Goal: Information Seeking & Learning: Understand process/instructions

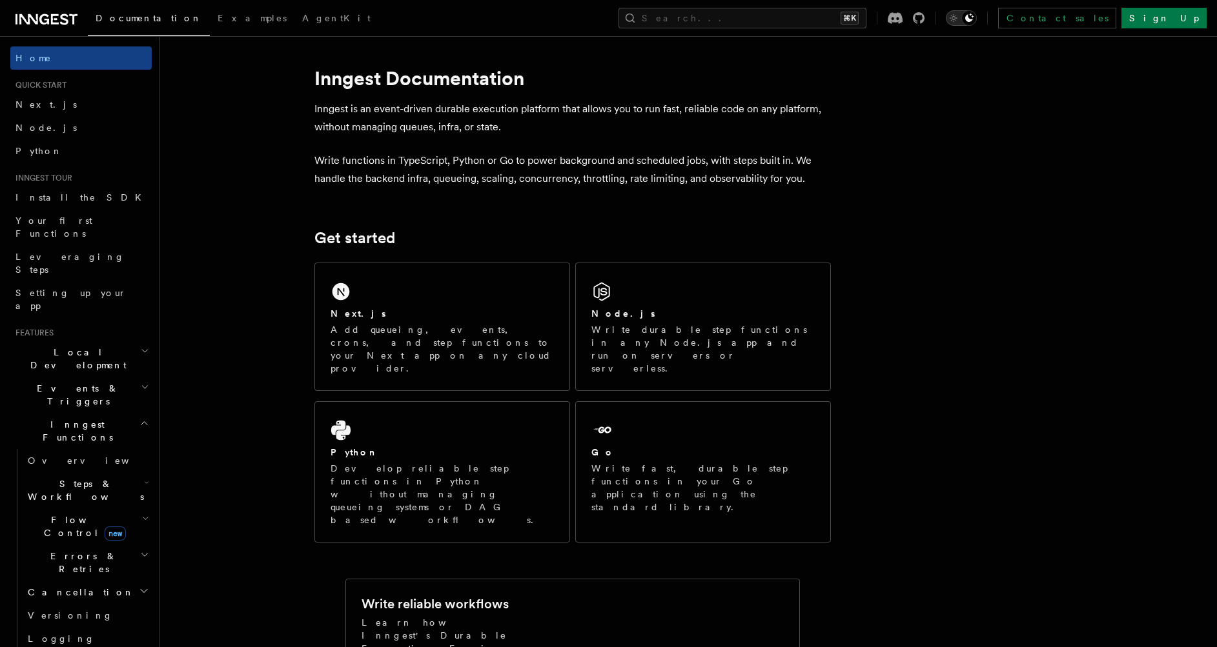
click at [960, 21] on icon "Toggle dark mode" at bounding box center [953, 18] width 13 height 13
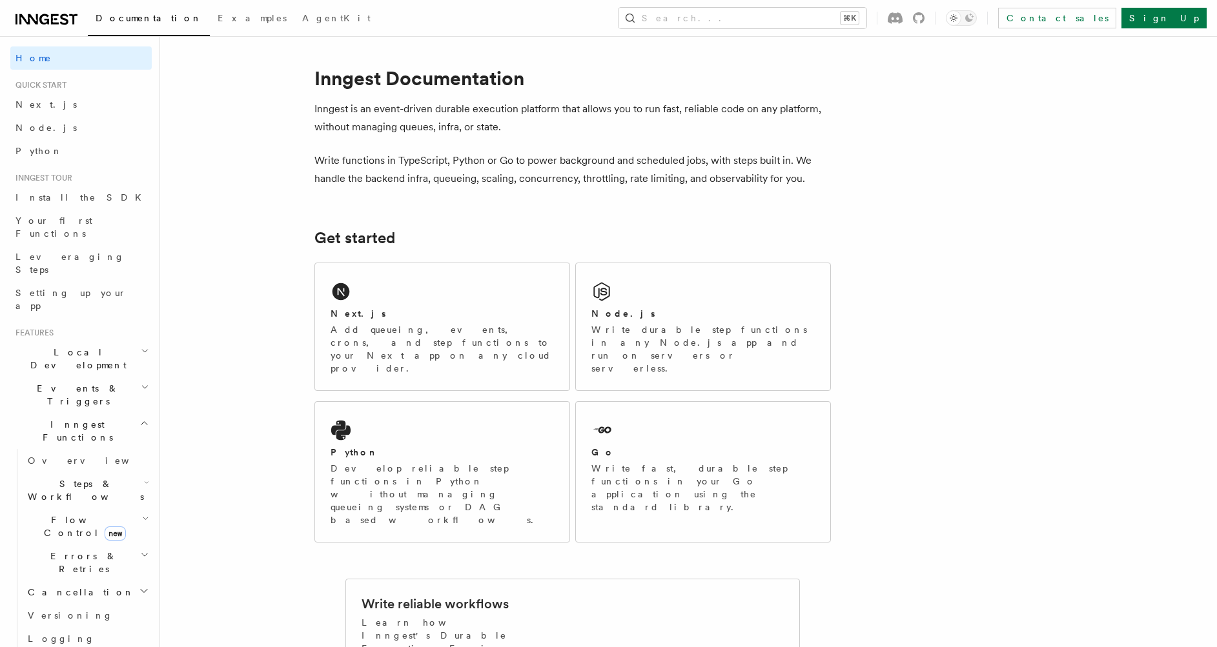
click at [591, 134] on p "Inngest is an event-driven durable execution platform that allows you to run fa…" at bounding box center [572, 118] width 516 height 36
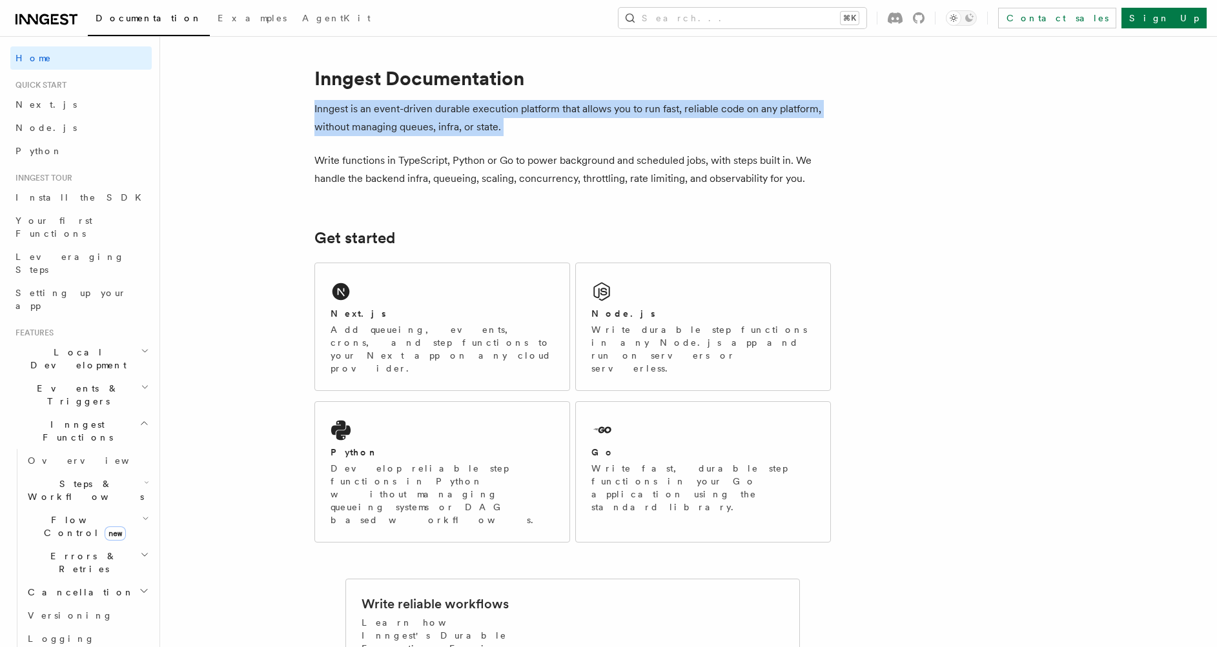
click at [591, 134] on p "Inngest is an event-driven durable execution platform that allows you to run fa…" at bounding box center [572, 118] width 516 height 36
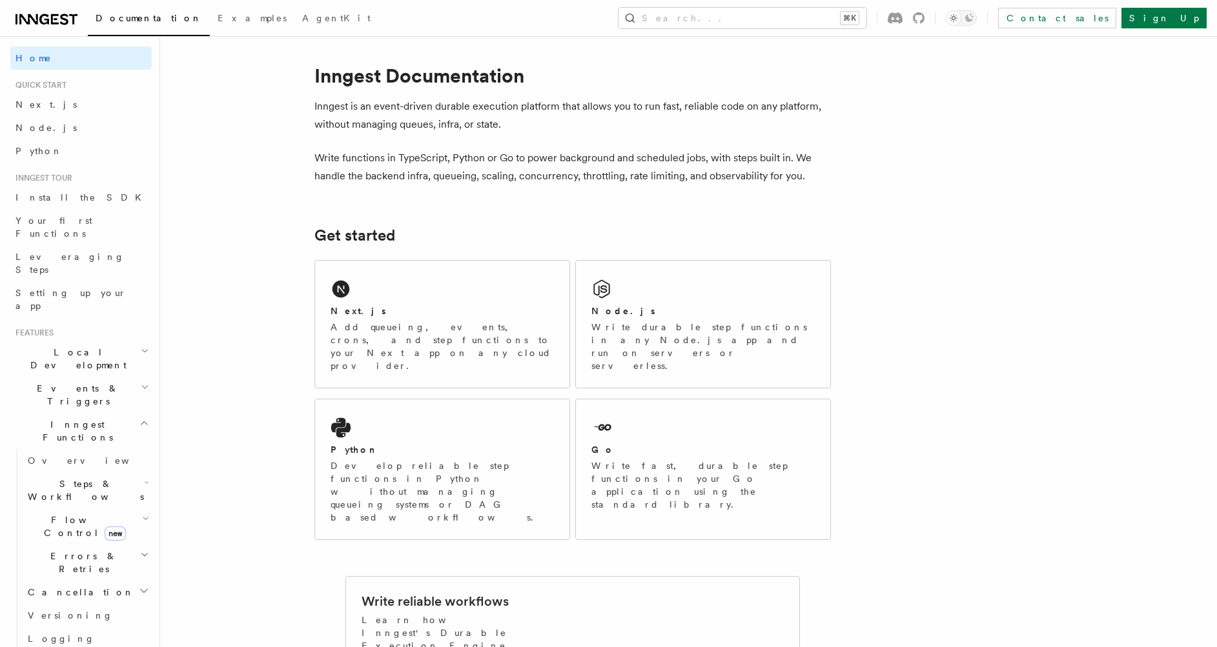
click at [370, 161] on p "Write functions in TypeScript, Python or Go to power background and scheduled j…" at bounding box center [572, 167] width 516 height 36
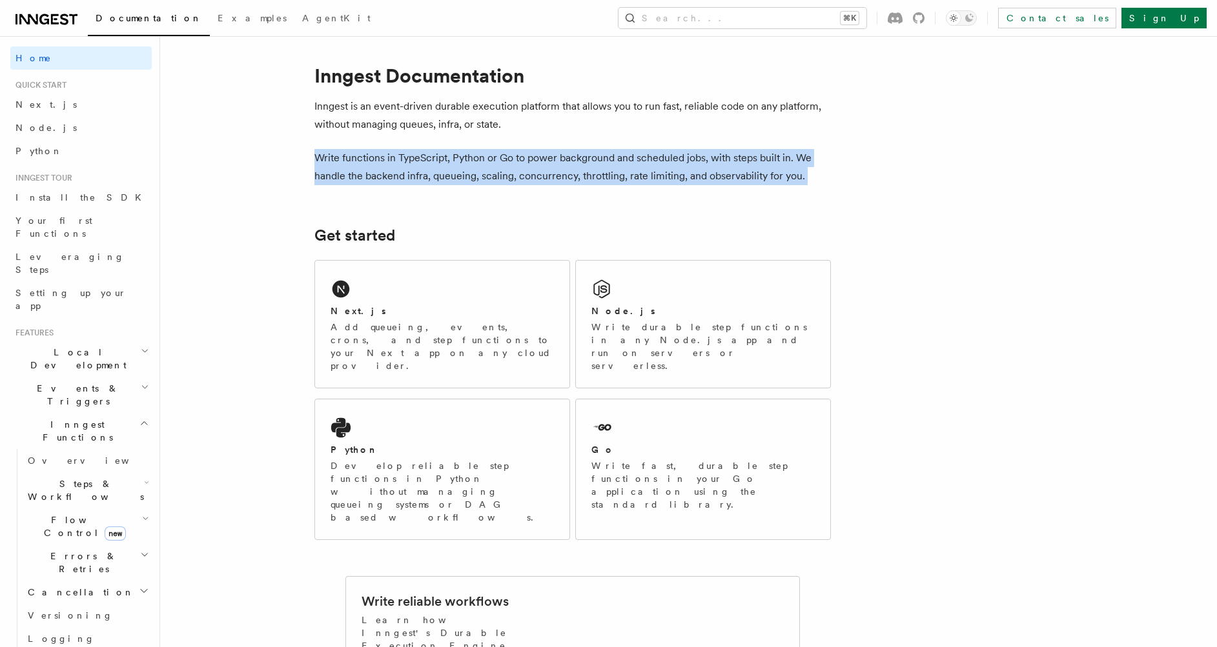
click at [370, 161] on p "Write functions in TypeScript, Python or Go to power background and scheduled j…" at bounding box center [572, 167] width 516 height 36
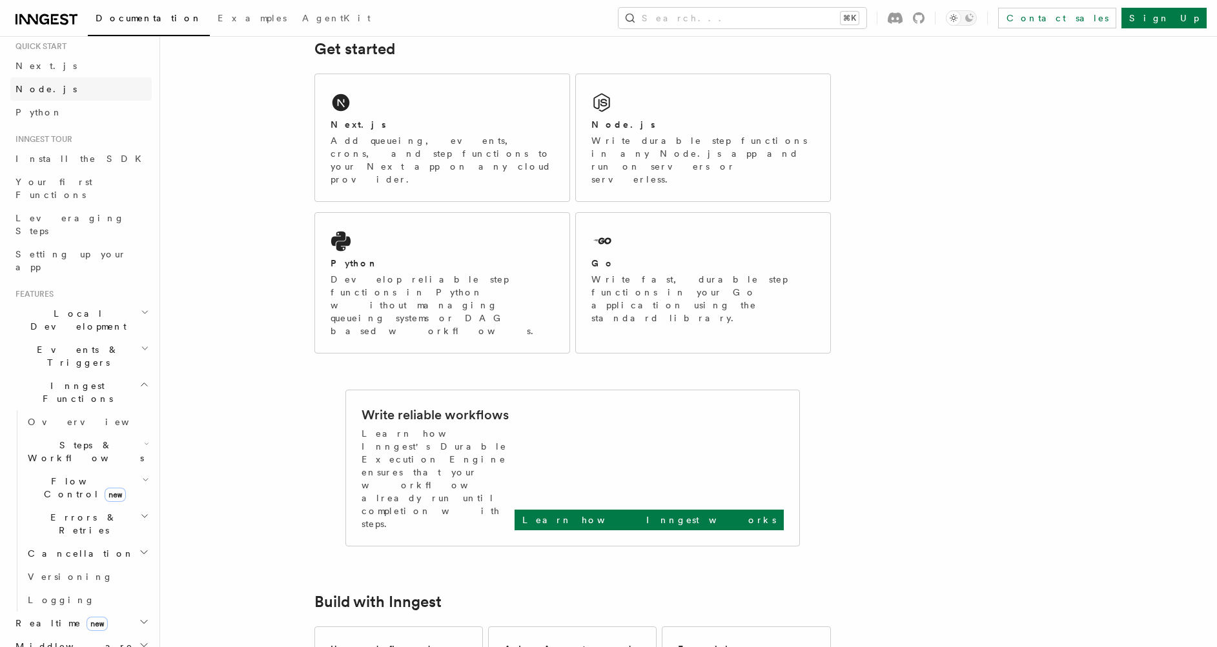
scroll to position [37, 0]
click at [47, 91] on link "Node.js" at bounding box center [80, 90] width 141 height 23
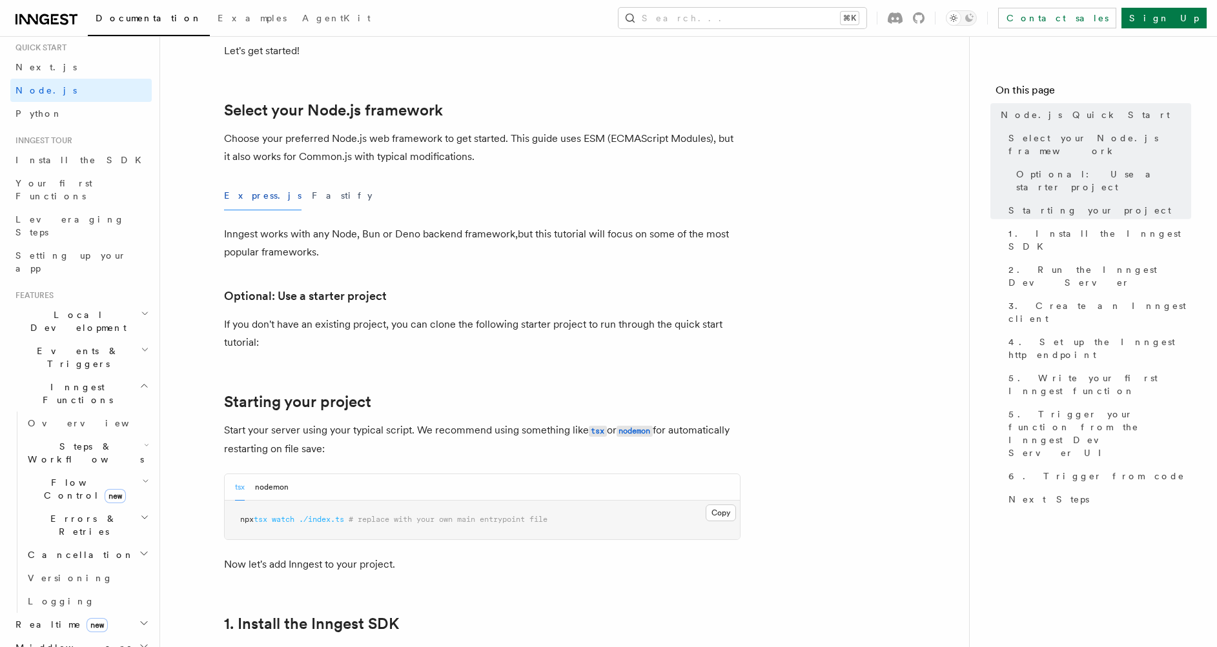
scroll to position [274, 0]
click at [312, 196] on button "Fastify" at bounding box center [342, 197] width 61 height 29
click at [236, 200] on button "Express.js" at bounding box center [262, 197] width 77 height 29
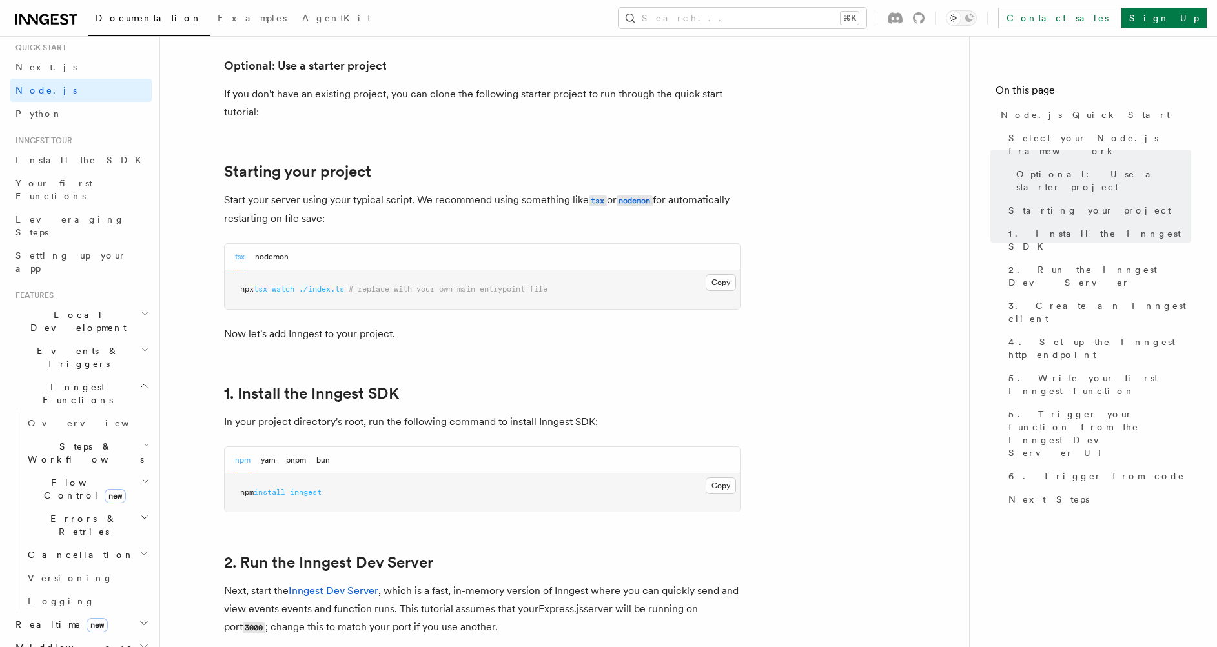
scroll to position [360, 0]
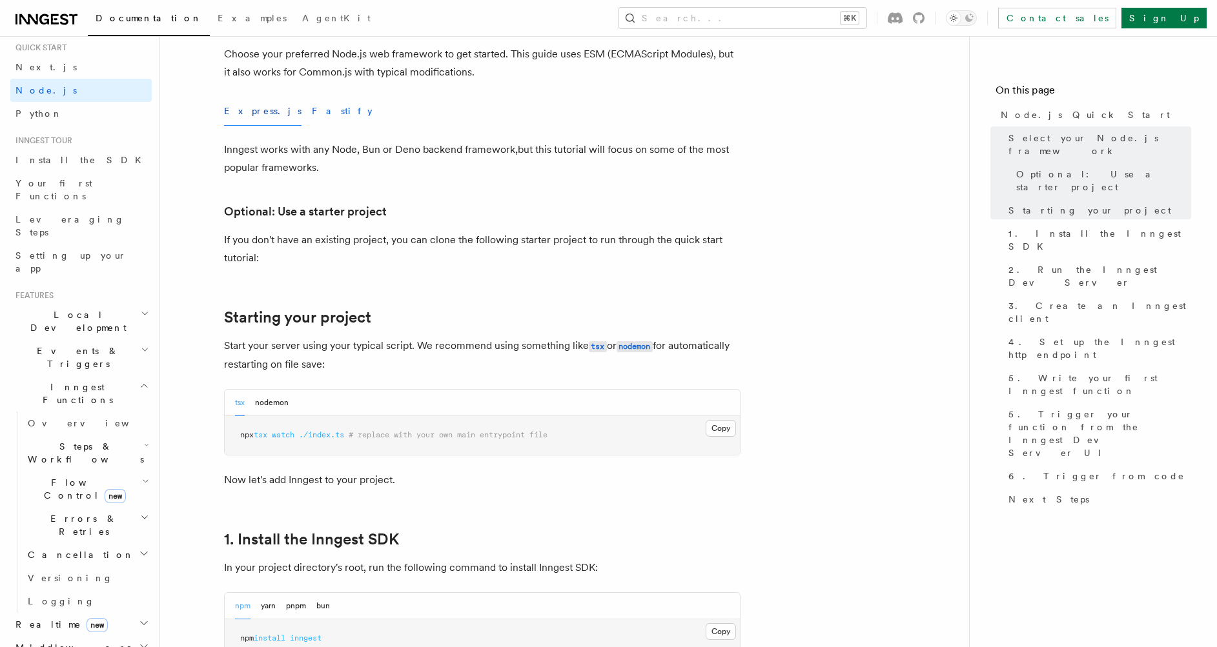
click at [312, 116] on button "Fastify" at bounding box center [342, 111] width 61 height 29
click at [231, 110] on button "Express.js" at bounding box center [262, 111] width 77 height 29
click at [265, 399] on button "nodemon" at bounding box center [272, 403] width 34 height 26
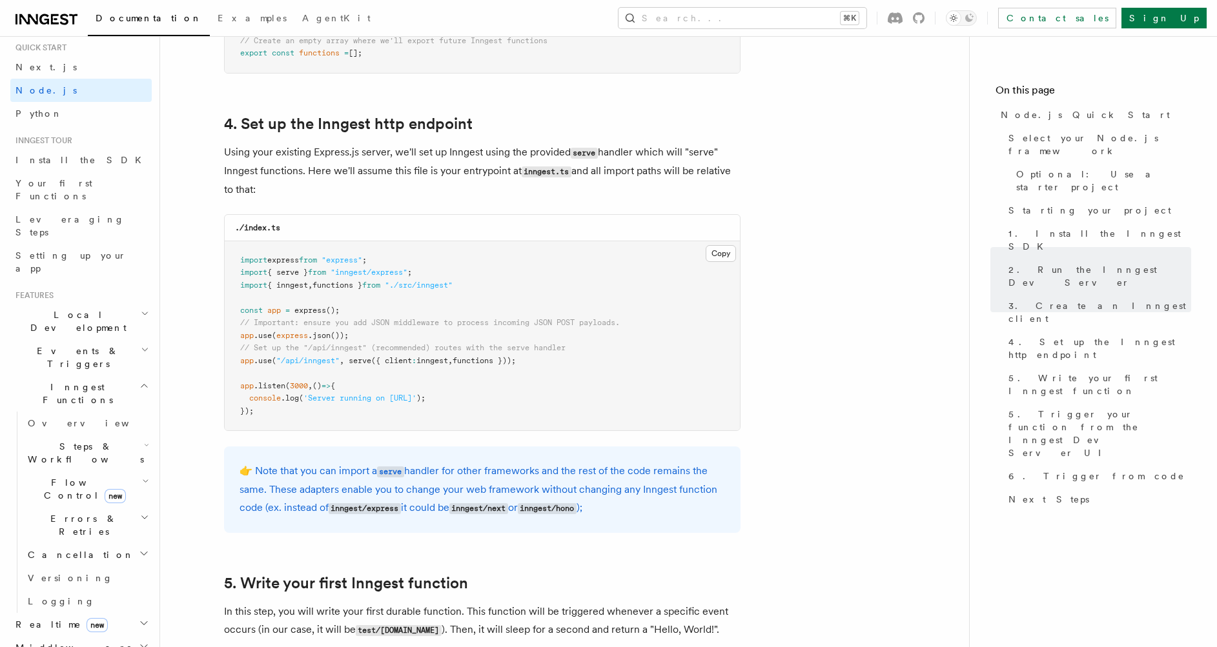
scroll to position [1875, 0]
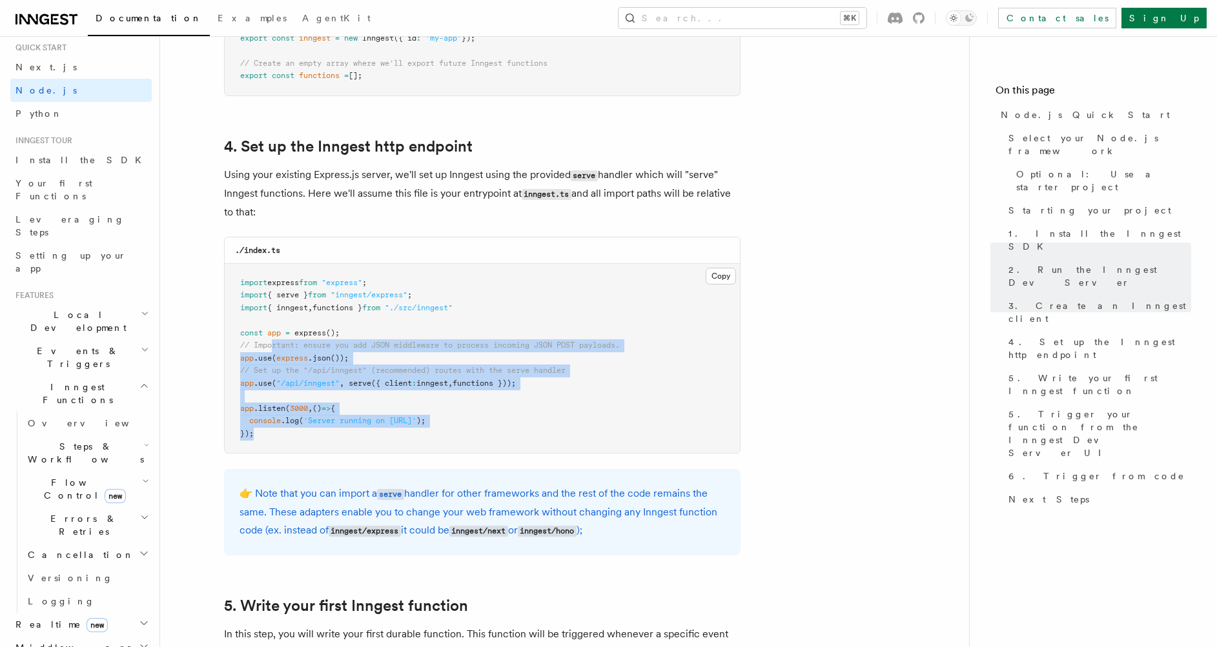
drag, startPoint x: 339, startPoint y: 449, endPoint x: 272, endPoint y: 341, distance: 126.4
click at [272, 343] on pre "import express from "express" ; import { serve } from "inngest/express" ; impor…" at bounding box center [482, 359] width 515 height 190
click at [419, 390] on pre "import express from "express" ; import { serve } from "inngest/express" ; impor…" at bounding box center [482, 359] width 515 height 190
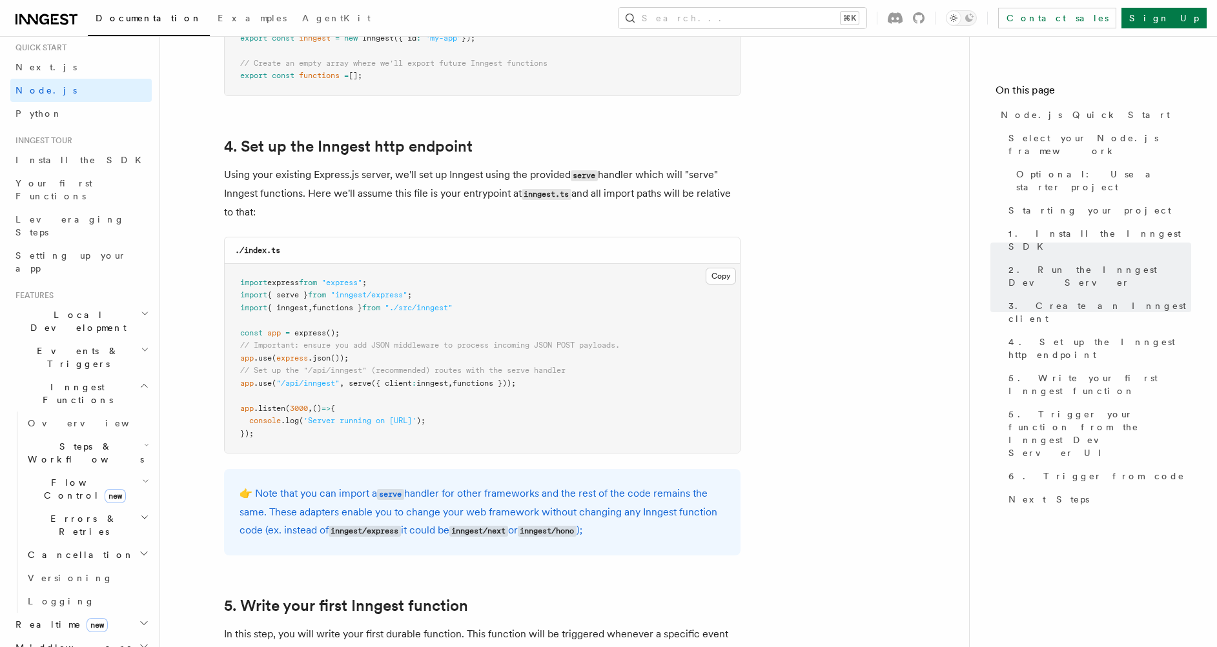
click at [351, 383] on span "serve" at bounding box center [359, 383] width 23 height 9
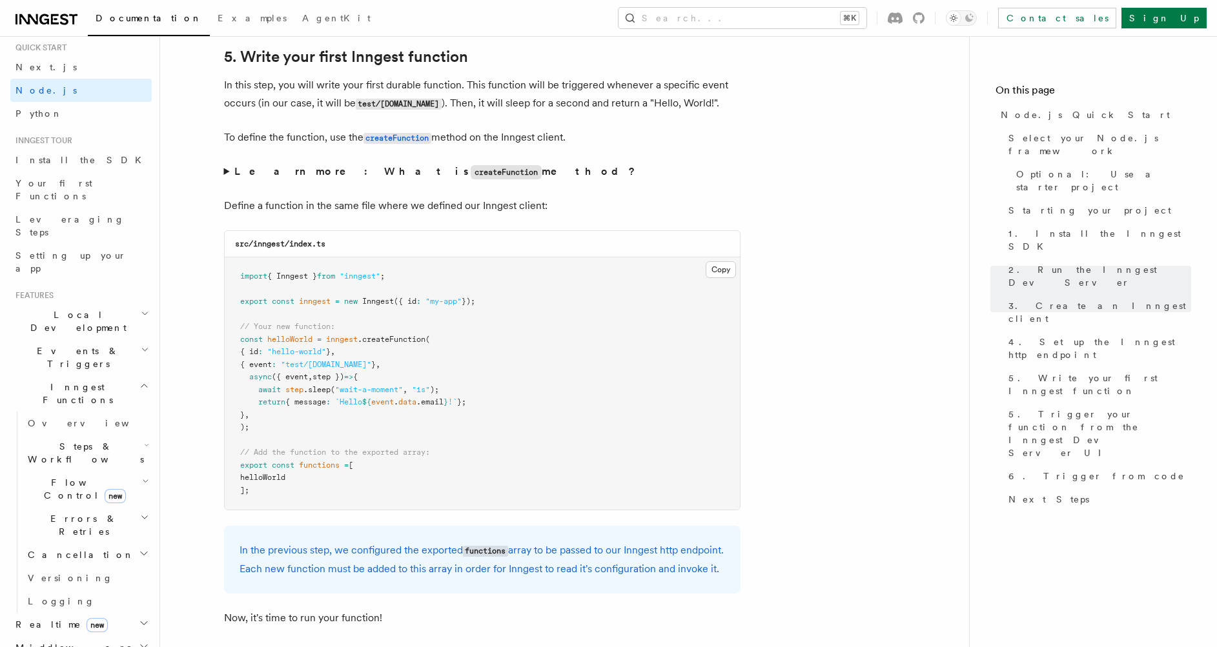
scroll to position [2439, 0]
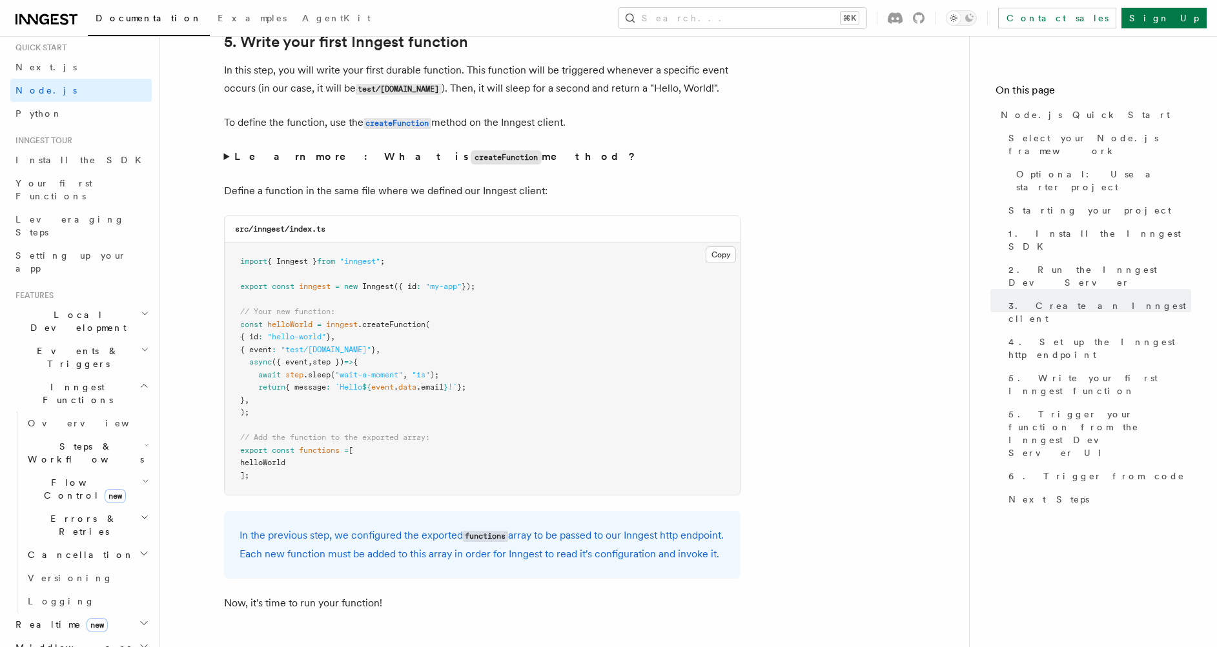
click at [417, 333] on pre "import { Inngest } from "inngest" ; export const inngest = new Inngest ({ id : …" at bounding box center [482, 369] width 515 height 252
click at [421, 321] on span ".createFunction" at bounding box center [392, 324] width 68 height 9
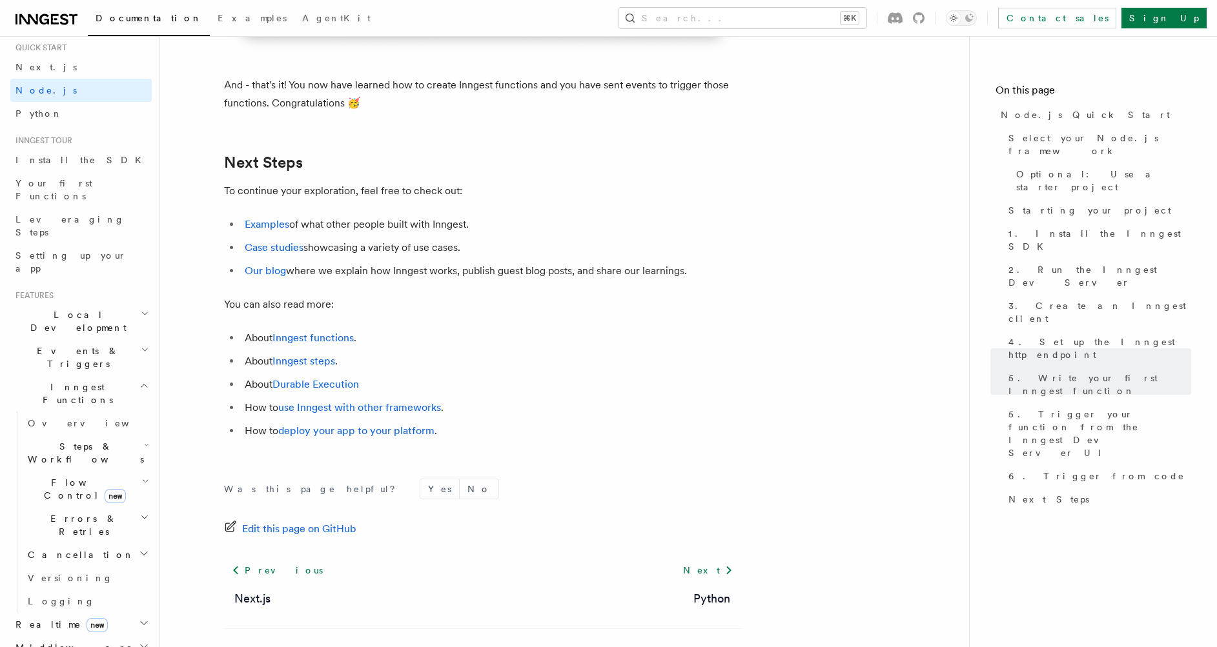
scroll to position [8050, 0]
